Goal: Task Accomplishment & Management: Use online tool/utility

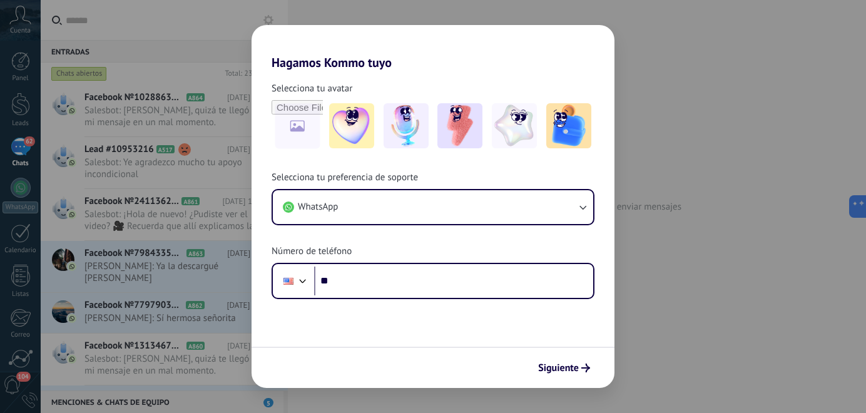
click at [24, 32] on div "Hagamos Kommo tuyo Selecciona tu avatar Selecciona tu preferencia de soporte Wh…" at bounding box center [433, 206] width 866 height 413
click at [26, 31] on div "Hagamos Kommo tuyo Selecciona tu avatar Selecciona tu preferencia de soporte Wh…" at bounding box center [433, 206] width 866 height 413
click at [562, 367] on span "Siguiente" at bounding box center [558, 367] width 41 height 9
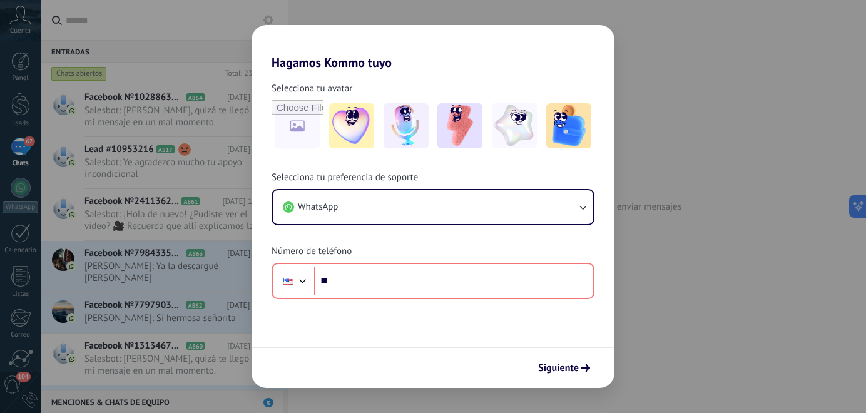
click at [23, 23] on div "Hagamos Kommo tuyo Selecciona tu avatar Selecciona tu preferencia de soporte Wh…" at bounding box center [433, 206] width 866 height 413
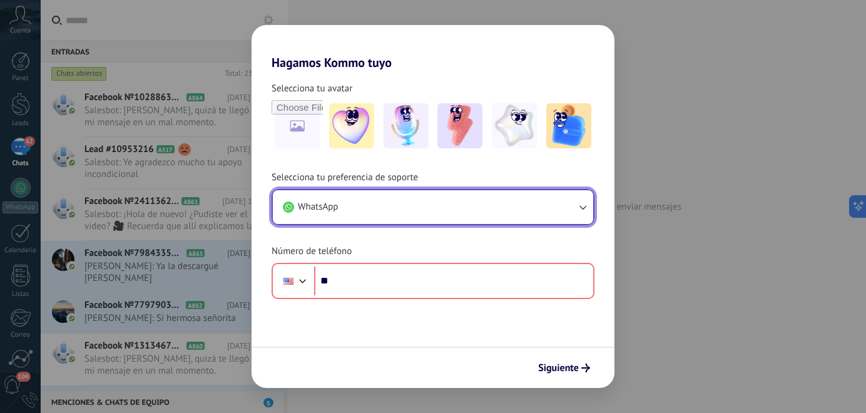
click at [337, 212] on span "WhatsApp" at bounding box center [318, 207] width 40 height 13
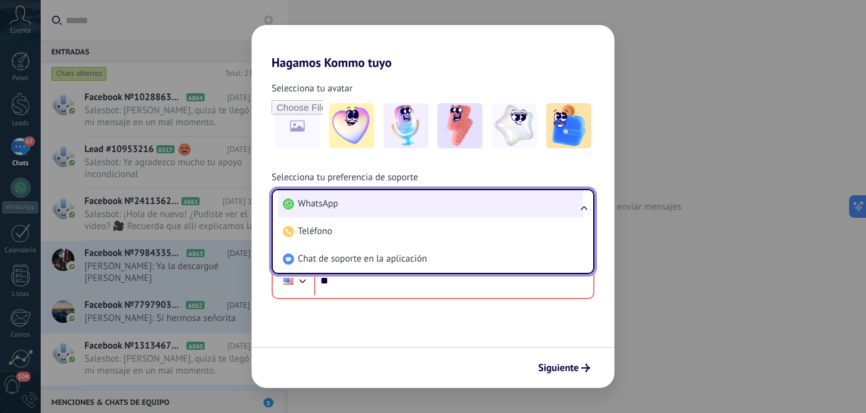
click at [338, 212] on li "WhatsApp" at bounding box center [430, 204] width 305 height 28
